Goal: Task Accomplishment & Management: Manage account settings

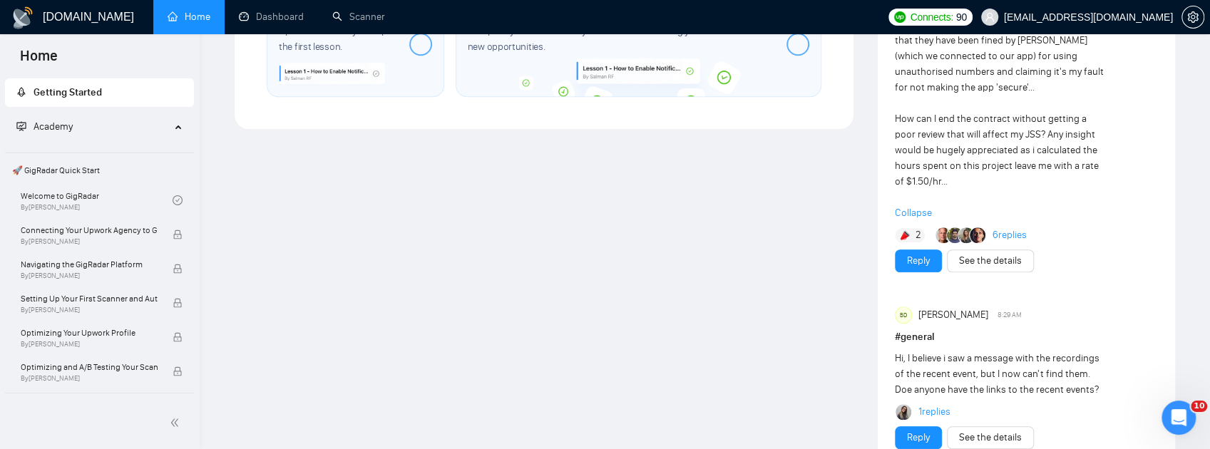
scroll to position [998, 0]
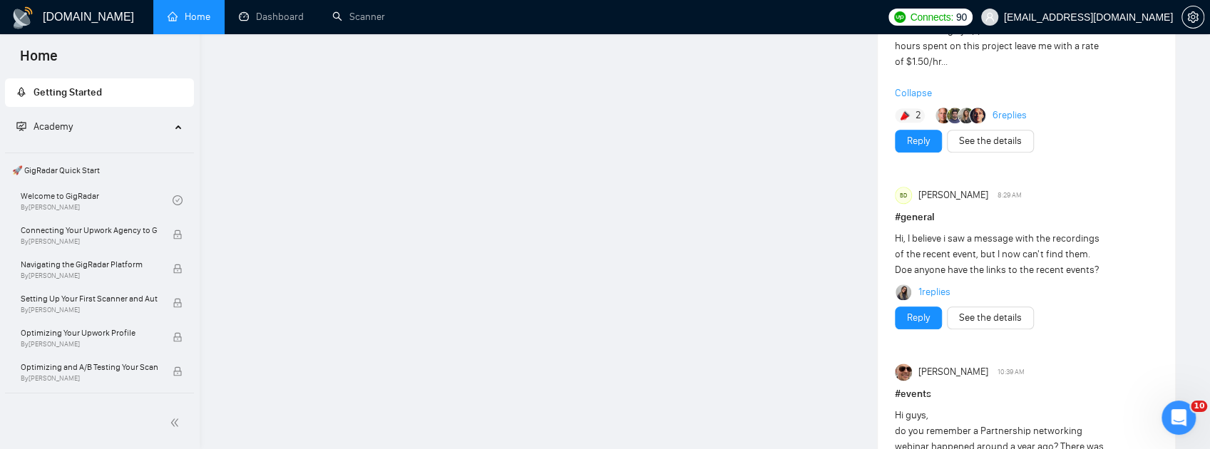
click at [1011, 123] on link "6 replies" at bounding box center [1010, 115] width 34 height 14
click at [981, 149] on link "See the details" at bounding box center [990, 141] width 63 height 16
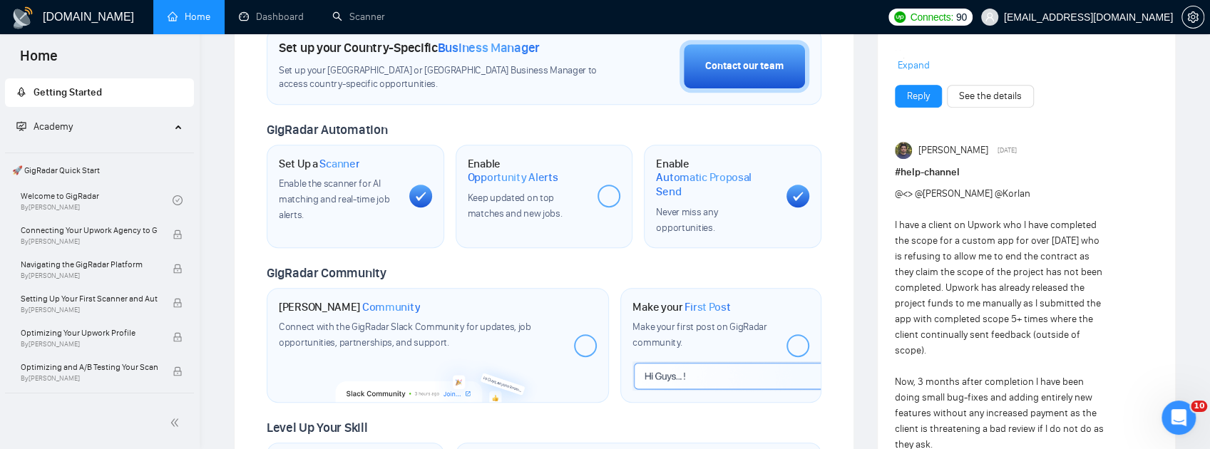
scroll to position [428, 0]
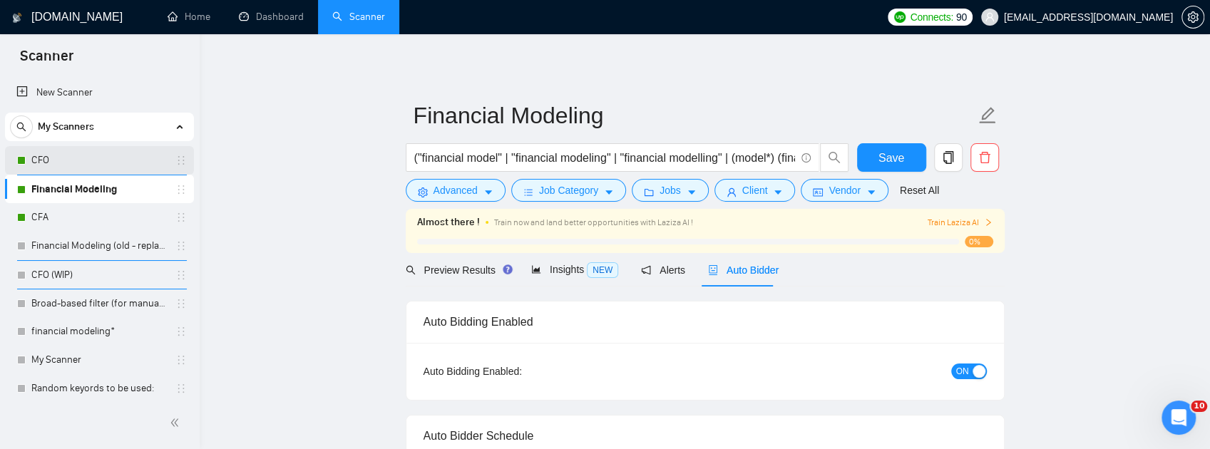
scroll to position [16, 0]
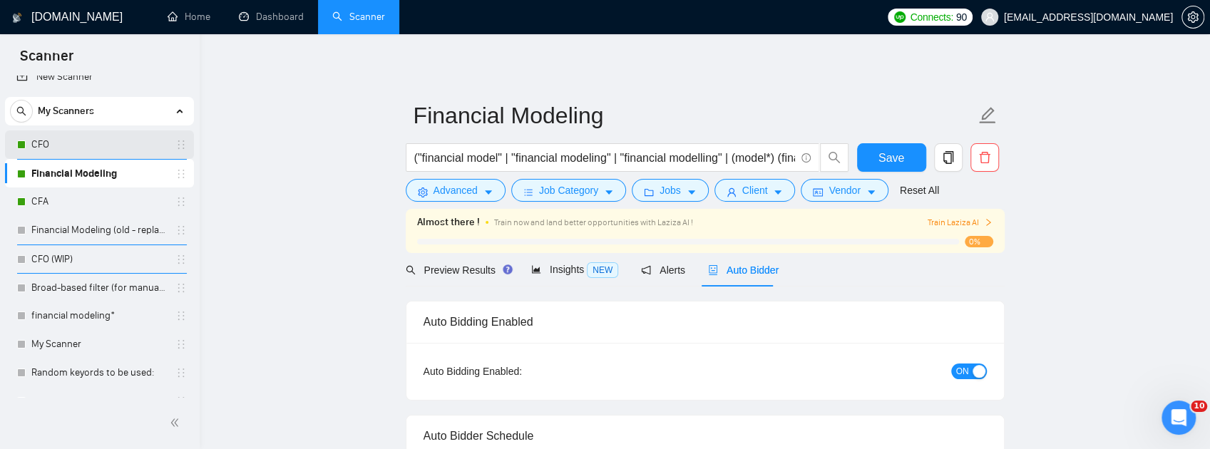
click at [103, 150] on link "CFO" at bounding box center [99, 145] width 136 height 29
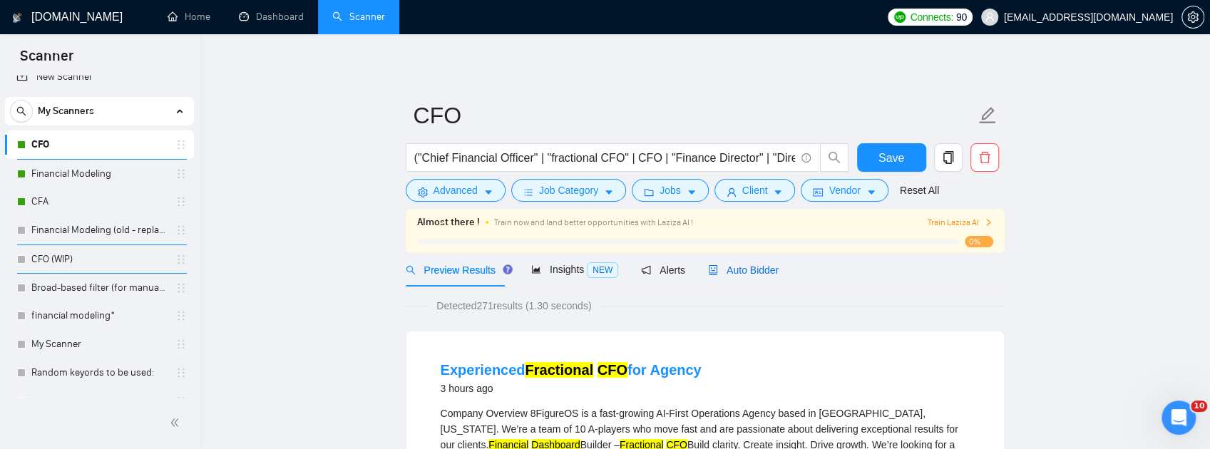
click at [710, 274] on icon "robot" at bounding box center [713, 270] width 10 height 10
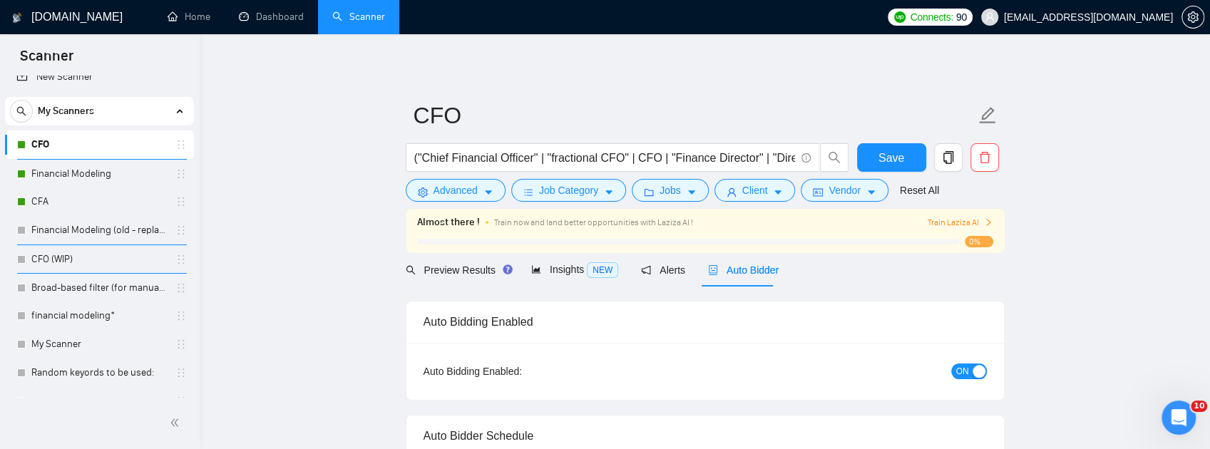
checkbox input "true"
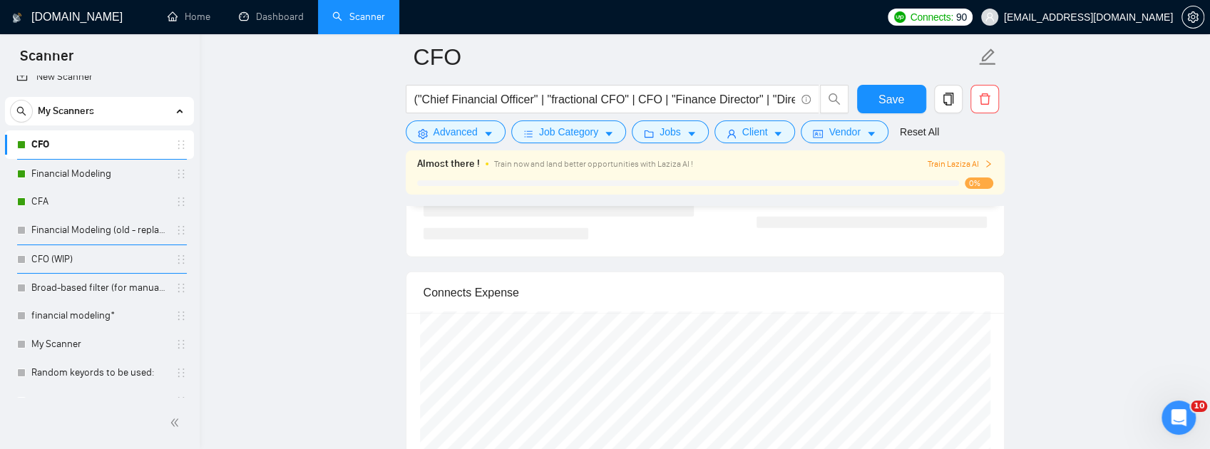
scroll to position [2805, 0]
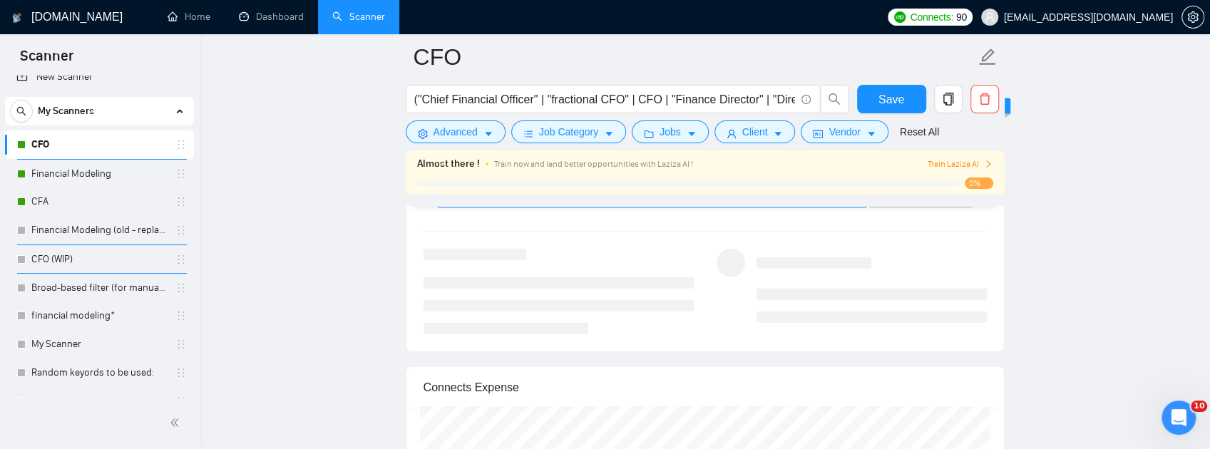
click at [628, 208] on input "search" at bounding box center [647, 196] width 402 height 21
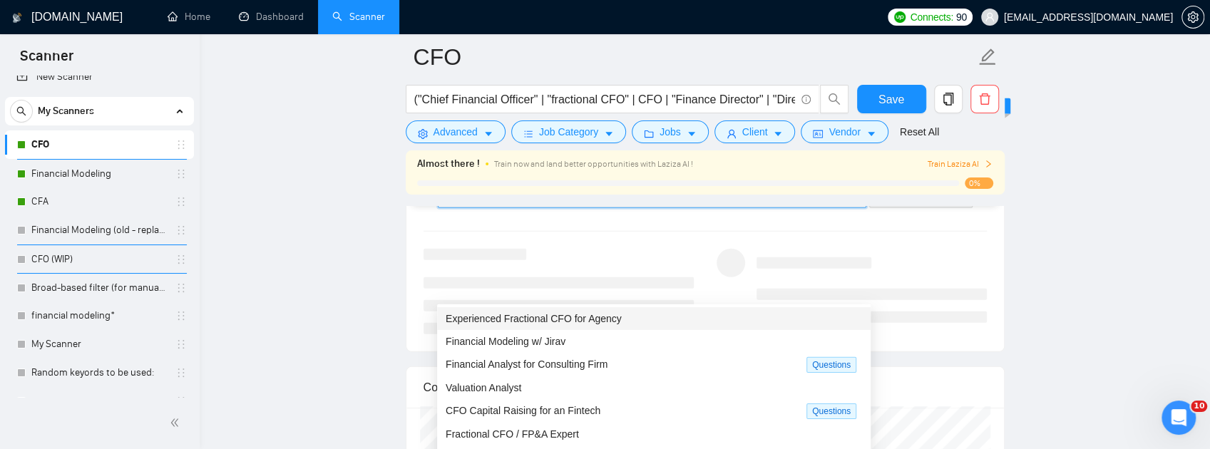
click at [597, 318] on span "Experienced Fractional CFO for Agency" at bounding box center [534, 318] width 176 height 11
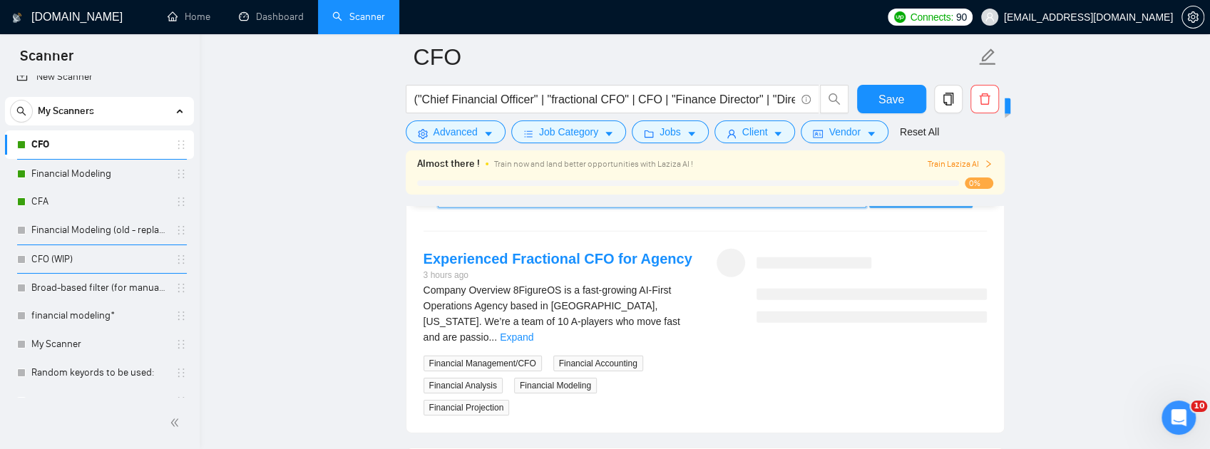
click at [906, 205] on span "Generate Preview" at bounding box center [921, 197] width 80 height 16
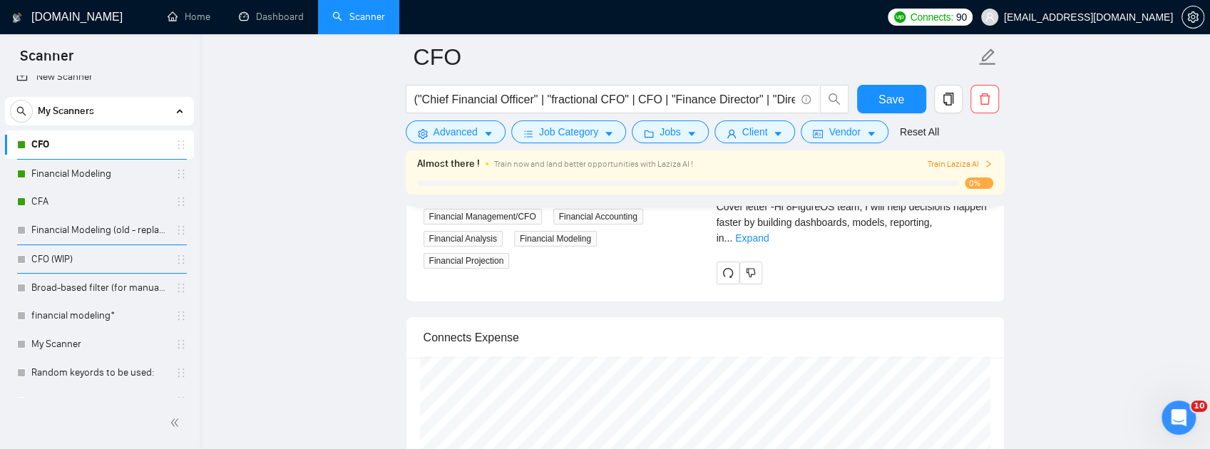
scroll to position [2948, 0]
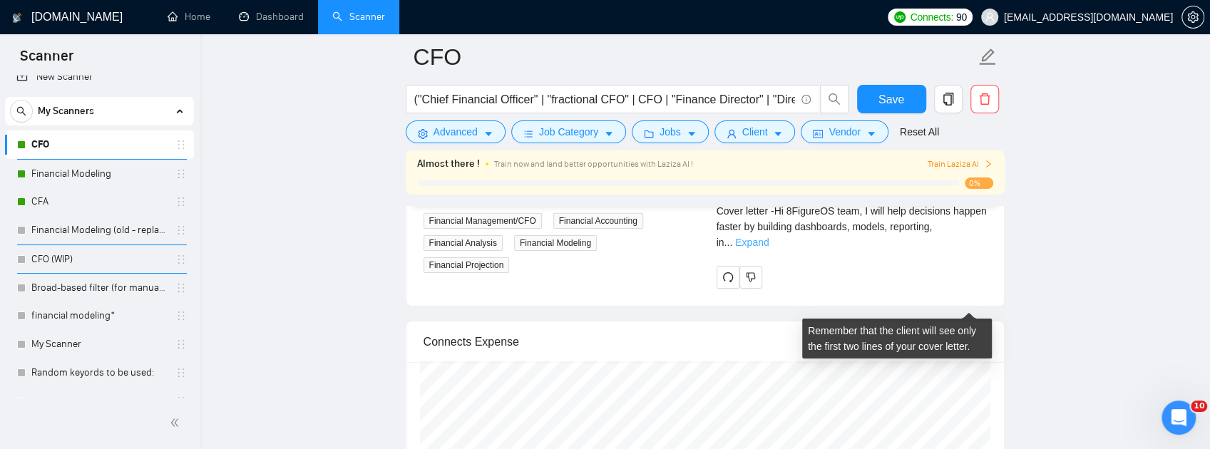
click at [769, 248] on link "Expand" at bounding box center [752, 242] width 34 height 11
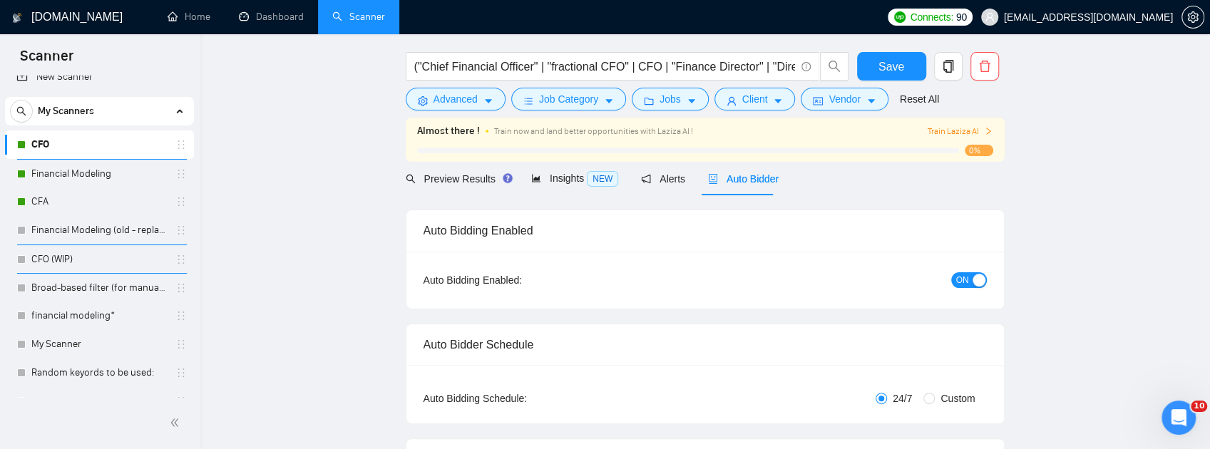
scroll to position [0, 0]
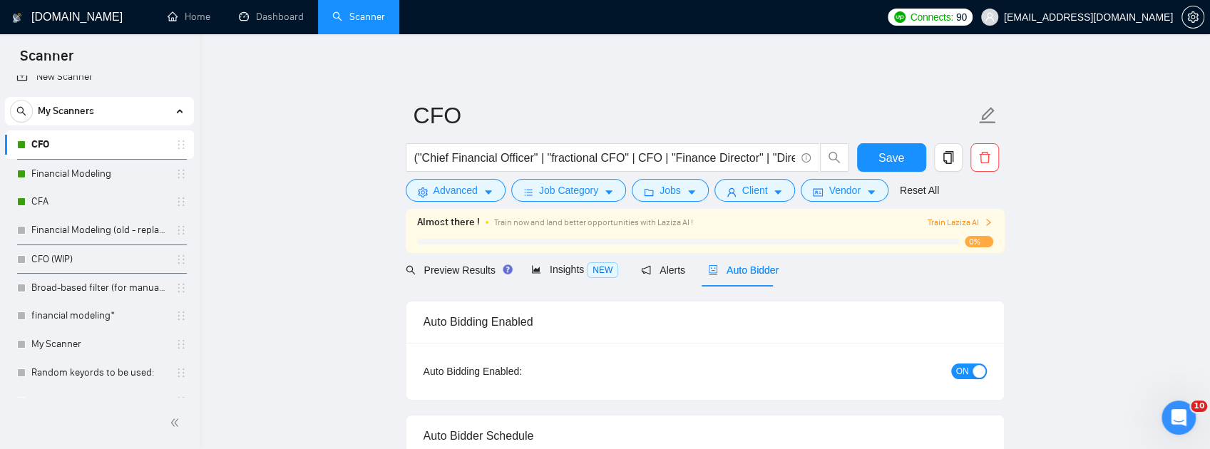
click at [969, 373] on button "ON" at bounding box center [969, 372] width 36 height 16
click at [905, 151] on button "Save" at bounding box center [891, 157] width 69 height 29
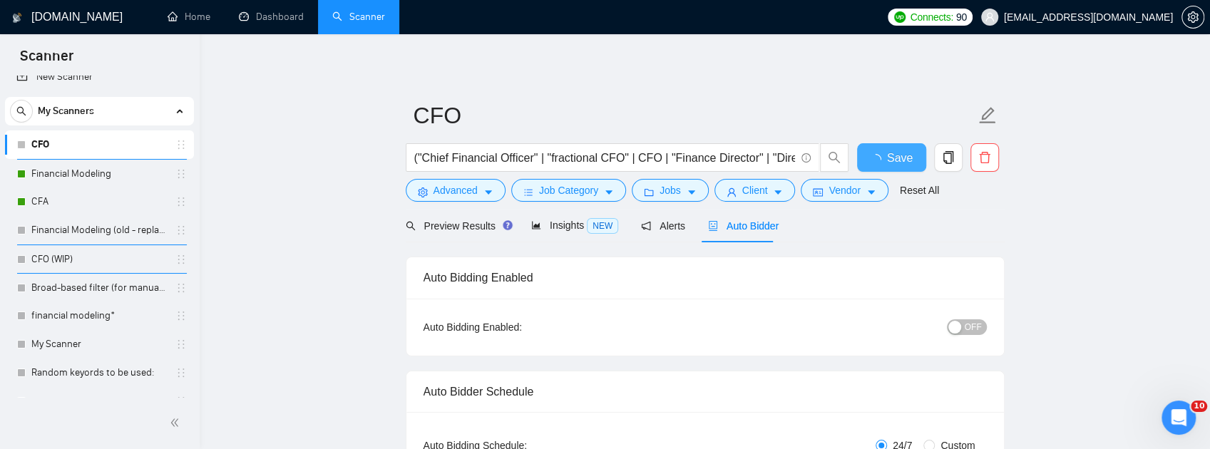
checkbox input "true"
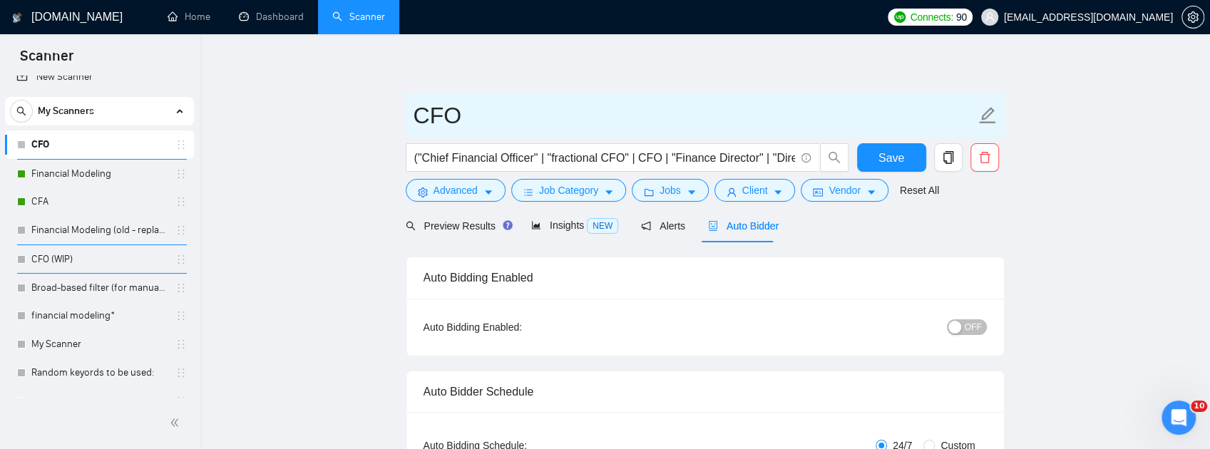
click at [450, 121] on input "CFO" at bounding box center [695, 116] width 562 height 36
